Goal: Check status: Check status

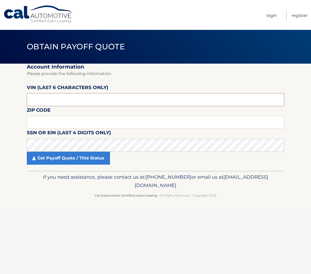
paste input "751427"
type input "751427"
type input "11746"
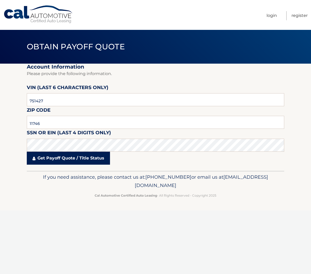
click at [75, 158] on link "Get Payoff Quote / Title Status" at bounding box center [68, 158] width 83 height 13
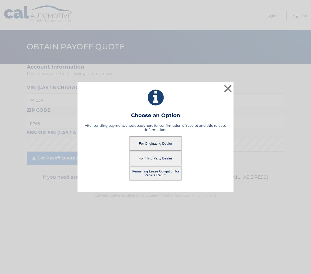
click at [159, 143] on button "For Originating Dealer" at bounding box center [156, 144] width 52 height 14
click at [157, 144] on button "For Originating Dealer" at bounding box center [156, 144] width 52 height 14
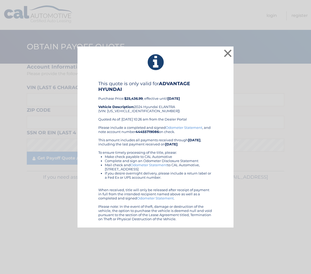
click at [229, 53] on button "×" at bounding box center [228, 53] width 10 height 10
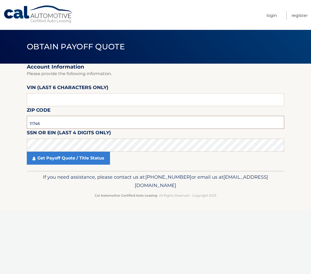
type input "11746"
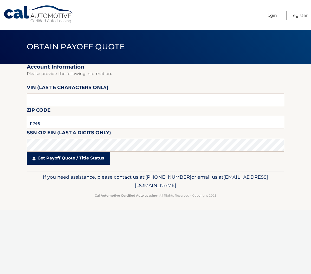
click at [98, 160] on link "Get Payoff Quote / Title Status" at bounding box center [68, 158] width 83 height 13
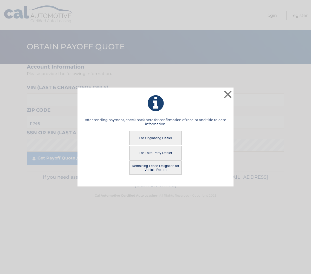
click at [163, 155] on button "For Third Party Dealer" at bounding box center [156, 153] width 52 height 14
click at [156, 166] on button "Remaining Lease Obligation for Vehicle Return" at bounding box center [156, 168] width 52 height 14
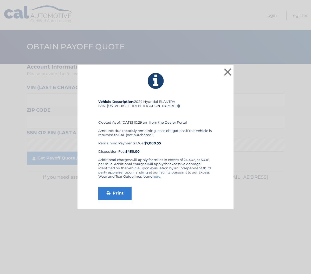
click at [227, 72] on button "×" at bounding box center [228, 72] width 10 height 10
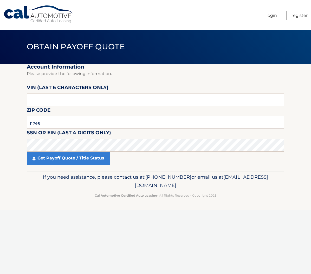
type input "11746"
click at [116, 136] on fieldset "Account Information Please provide the following information. VIN (last 6 chara…" at bounding box center [156, 117] width 258 height 107
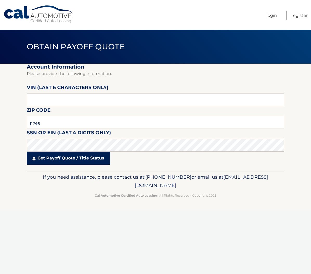
click at [93, 159] on link "Get Payoff Quote / Title Status" at bounding box center [68, 158] width 83 height 13
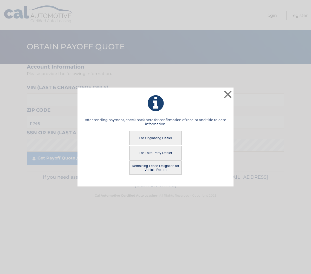
click at [156, 154] on button "For Third Party Dealer" at bounding box center [156, 153] width 52 height 14
click at [159, 153] on button "For Third Party Dealer" at bounding box center [156, 153] width 52 height 14
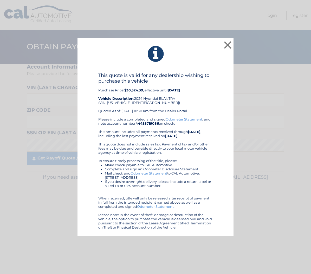
click at [227, 45] on button "×" at bounding box center [228, 45] width 10 height 10
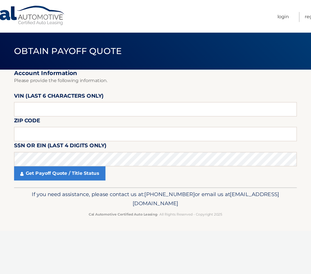
click at [120, 25] on nav "Menu Login Register" at bounding box center [193, 15] width 230 height 30
